Goal: Task Accomplishment & Management: Manage account settings

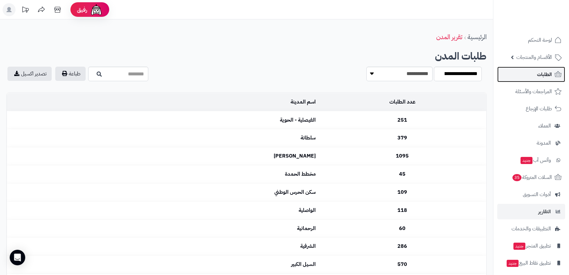
click at [544, 77] on span "الطلبات" at bounding box center [544, 74] width 15 height 9
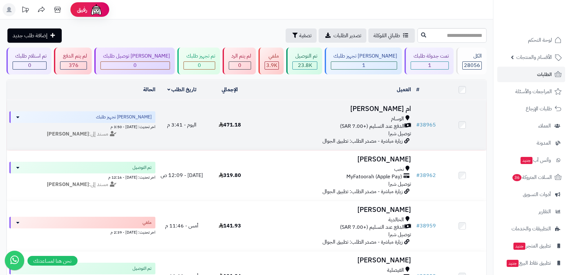
click at [302, 121] on div "الوسام" at bounding box center [333, 118] width 155 height 7
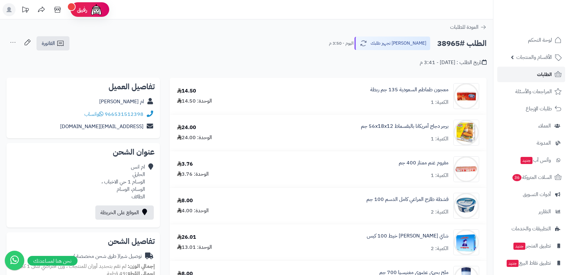
click at [549, 74] on span "الطلبات" at bounding box center [544, 74] width 15 height 9
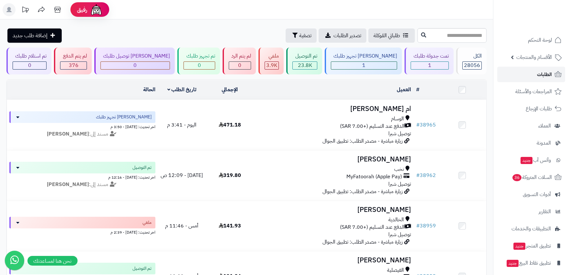
click at [548, 74] on span "الطلبات" at bounding box center [544, 74] width 15 height 9
